Goal: Participate in discussion

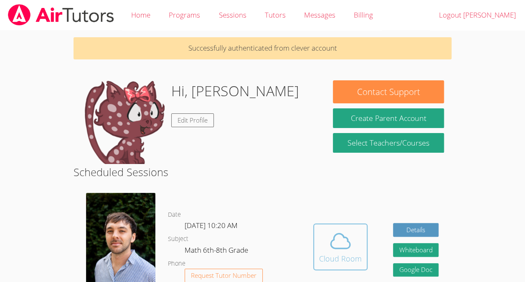
click at [355, 245] on span at bounding box center [340, 240] width 43 height 23
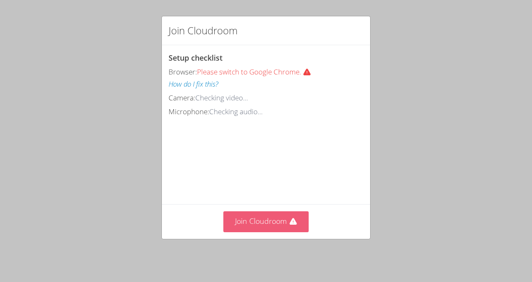
click at [261, 222] on button "Join Cloudroom" at bounding box center [266, 221] width 86 height 20
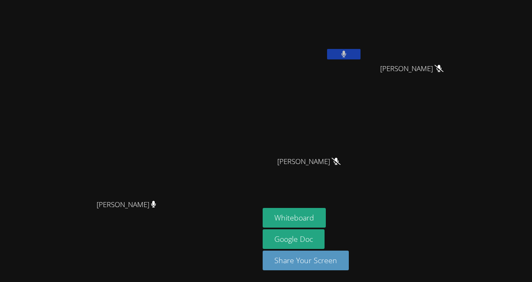
click at [346, 54] on icon at bounding box center [343, 54] width 5 height 7
click at [348, 52] on icon at bounding box center [343, 54] width 9 height 7
click at [360, 55] on button at bounding box center [343, 54] width 33 height 10
click at [360, 54] on button at bounding box center [343, 54] width 33 height 10
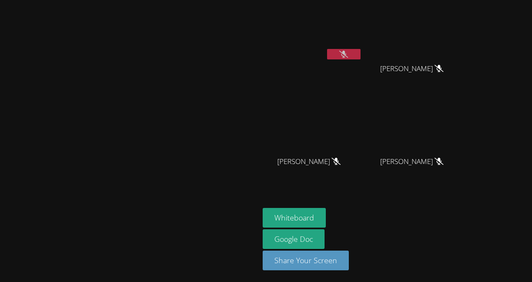
click at [360, 56] on button at bounding box center [343, 54] width 33 height 10
click at [360, 55] on button at bounding box center [343, 54] width 33 height 10
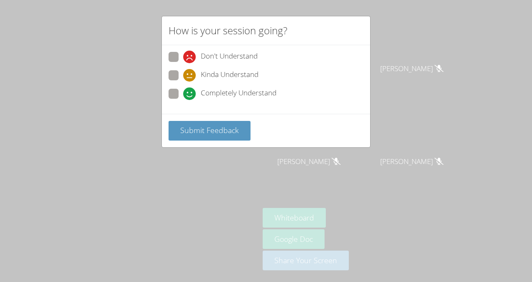
click at [209, 73] on span "Kinda Understand" at bounding box center [230, 75] width 58 height 13
click at [190, 73] on input "Kinda Understand" at bounding box center [186, 73] width 7 height 7
radio input "true"
click at [211, 133] on span "Submit Feedback" at bounding box center [209, 130] width 59 height 10
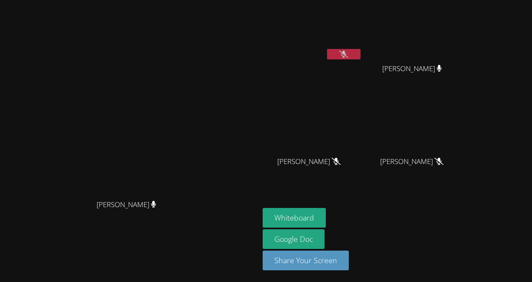
click at [360, 55] on button at bounding box center [343, 54] width 33 height 10
click at [360, 53] on button at bounding box center [343, 54] width 33 height 10
click at [348, 55] on icon at bounding box center [343, 54] width 9 height 7
click at [346, 57] on icon at bounding box center [343, 54] width 5 height 7
click at [348, 53] on icon at bounding box center [343, 54] width 9 height 7
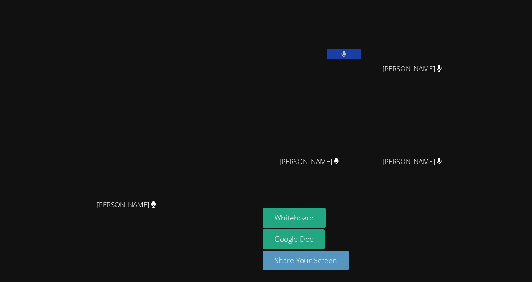
click at [346, 53] on icon at bounding box center [343, 54] width 5 height 7
